Goal: Information Seeking & Learning: Learn about a topic

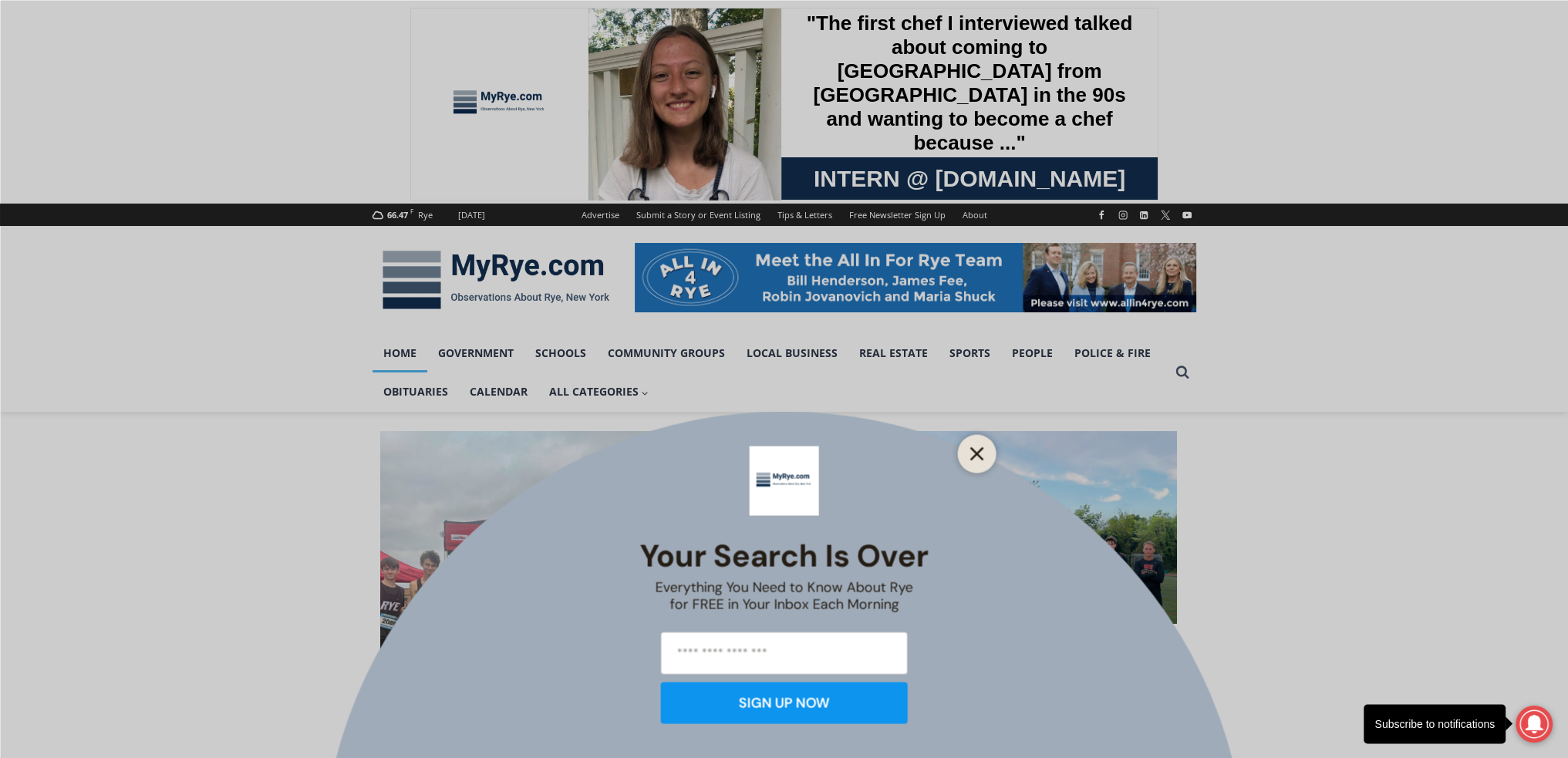
click at [966, 452] on button "Close" at bounding box center [977, 454] width 21 height 21
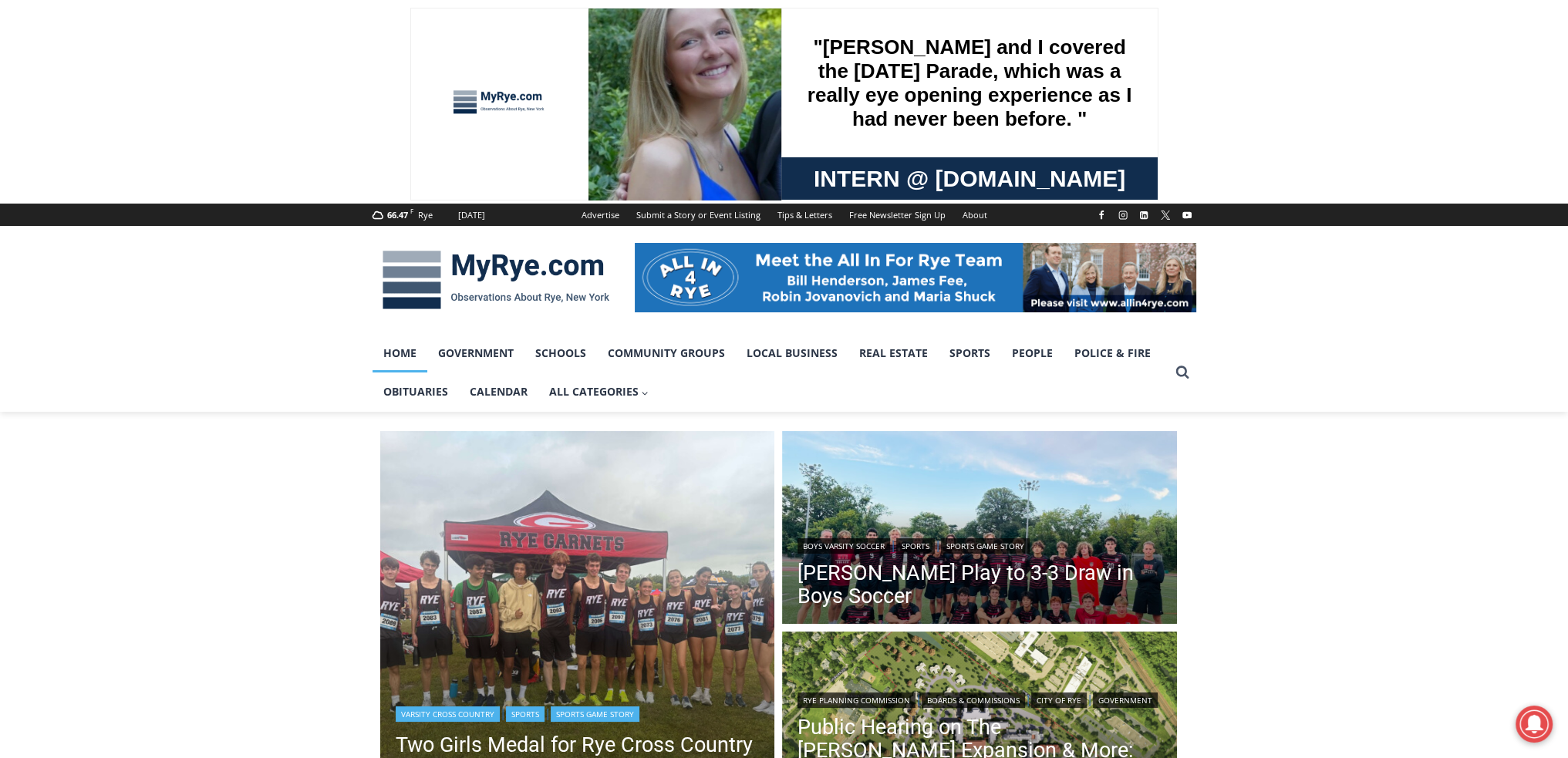
click at [688, 530] on img "Read More Two Girls Medal for Rye Cross Country in 1st Meet" at bounding box center [577, 628] width 394 height 395
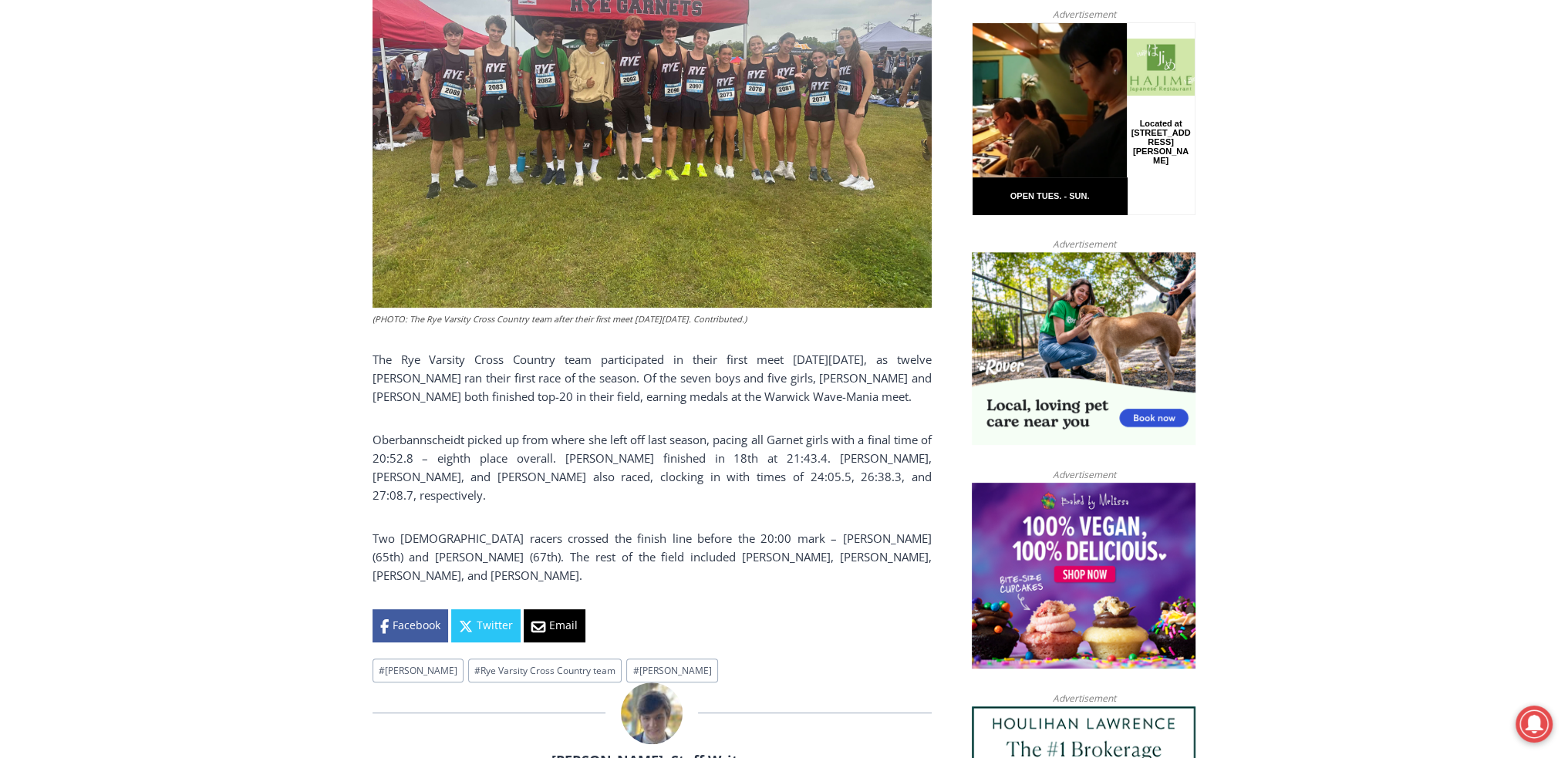
scroll to position [720, 0]
